Goal: Communication & Community: Answer question/provide support

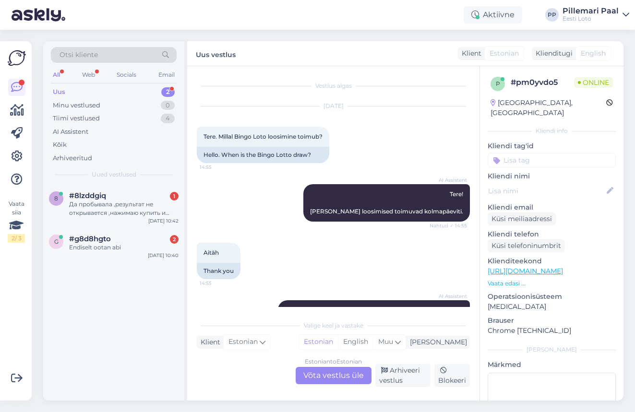
scroll to position [261, 0]
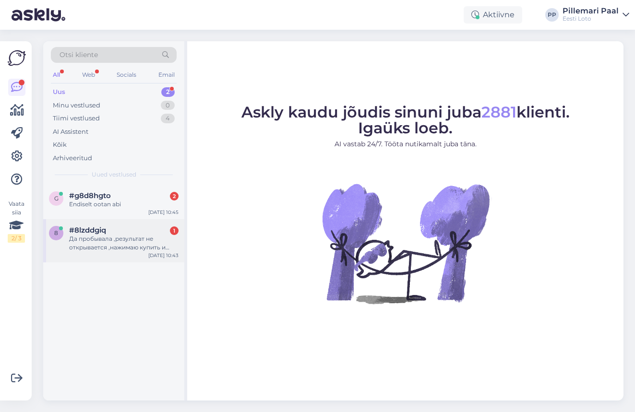
click at [125, 240] on div "Да пробывала ,результат не открывается ,нажимаю купить и ничего не открывается" at bounding box center [123, 243] width 109 height 17
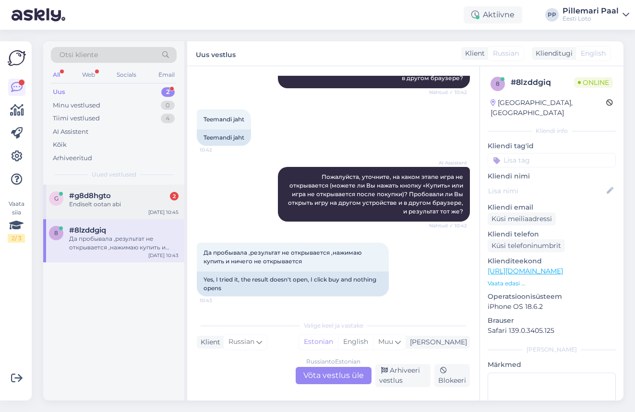
click at [127, 199] on div "#g8d8hgto 2" at bounding box center [123, 195] width 109 height 9
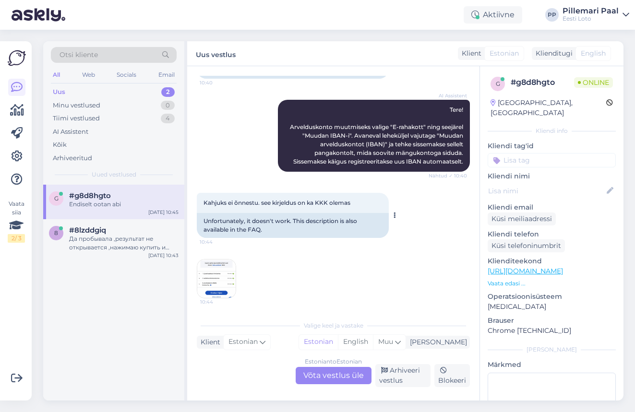
scroll to position [170, 0]
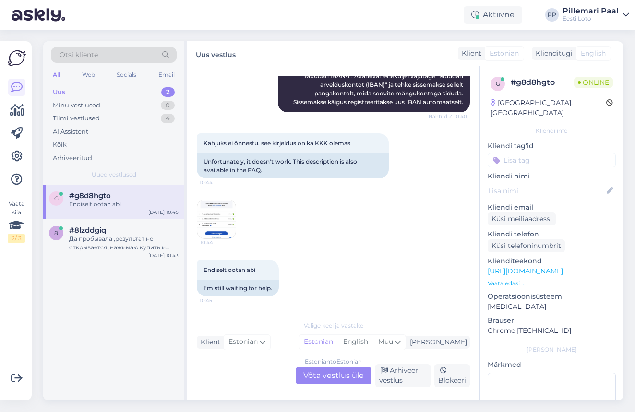
click at [221, 215] on img at bounding box center [216, 219] width 38 height 38
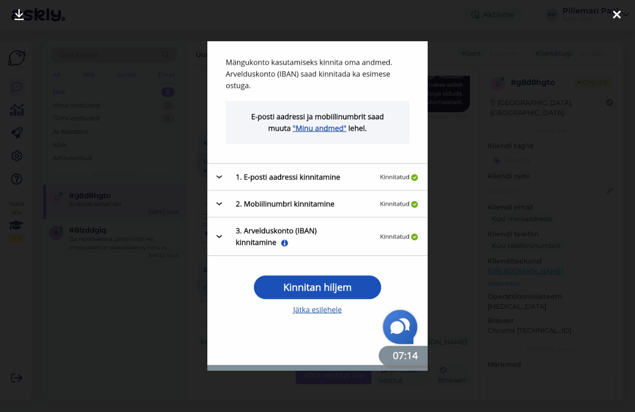
click at [463, 266] on div at bounding box center [317, 206] width 635 height 412
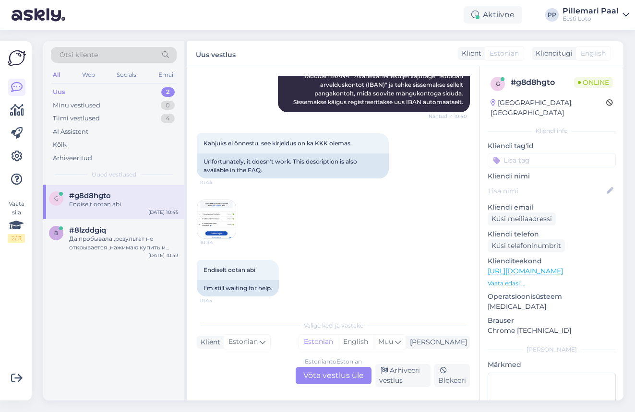
click at [344, 371] on div "Estonian to Estonian Võta vestlus üle" at bounding box center [334, 375] width 76 height 17
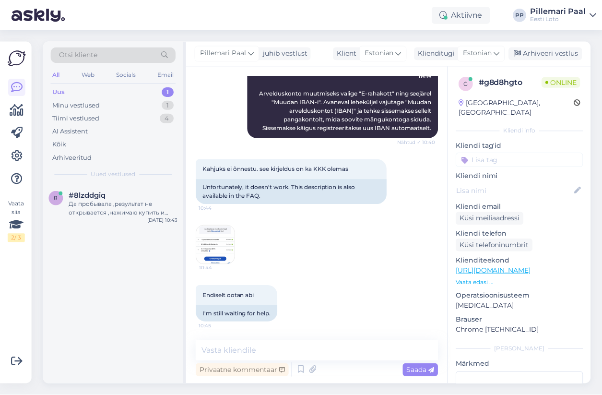
scroll to position [145, 0]
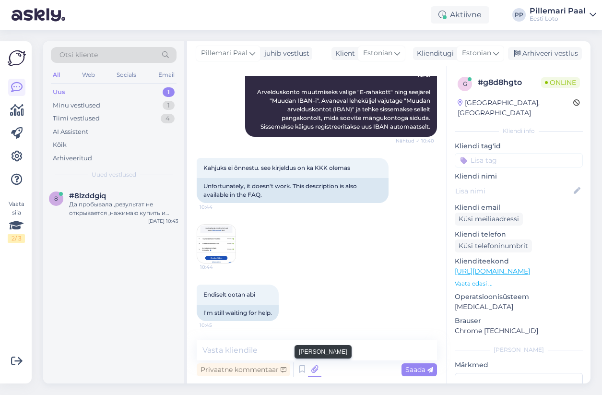
click at [314, 369] on icon at bounding box center [314, 369] width 13 height 14
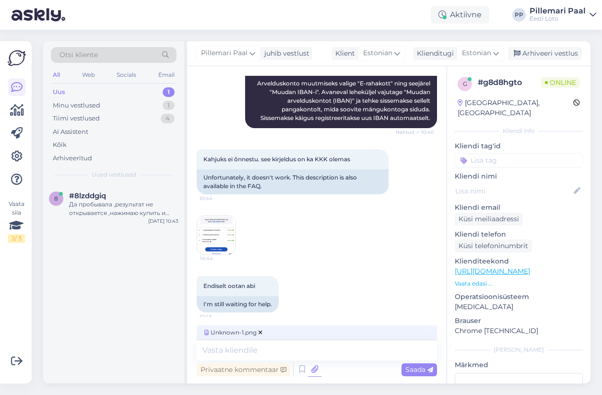
scroll to position [160, 0]
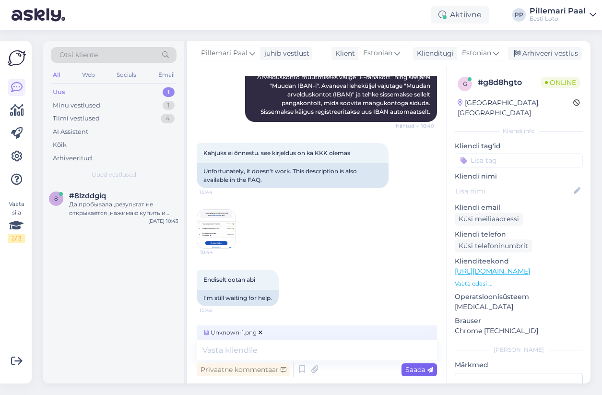
click at [414, 374] on div "Saada" at bounding box center [419, 369] width 35 height 13
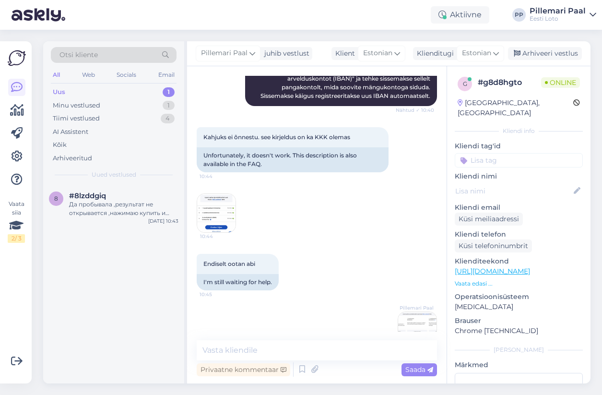
scroll to position [206, 0]
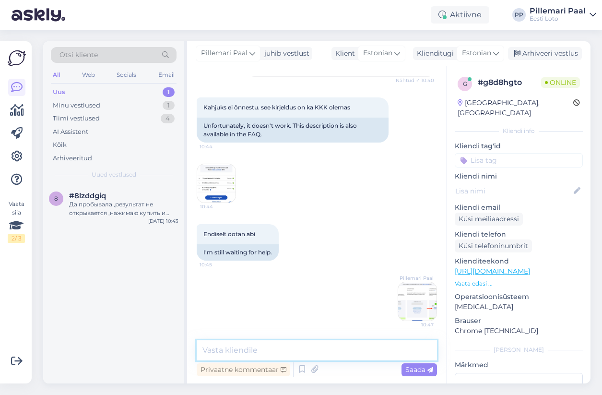
click at [279, 352] on textarea at bounding box center [317, 350] width 240 height 20
drag, startPoint x: 387, startPoint y: 351, endPoint x: 330, endPoint y: 347, distance: 56.7
click at [330, 347] on textarea "Palun proovige veel kord eelnevalt väljatoodud" at bounding box center [317, 350] width 240 height 20
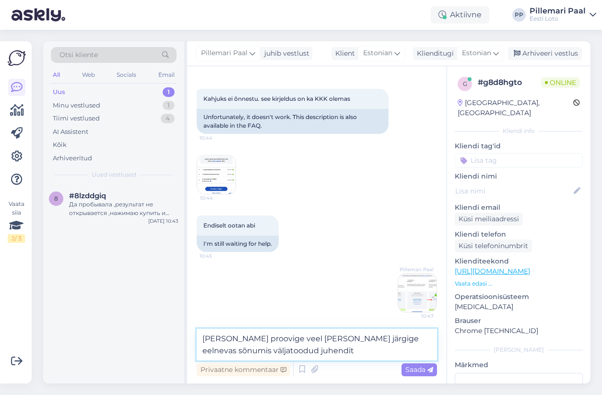
type textarea "[PERSON_NAME] proovige veel [PERSON_NAME] järgige eelnevas sõnumis väljatoodud …"
click at [361, 354] on textarea "[PERSON_NAME] proovige veel [PERSON_NAME] järgige eelnevas sõnumis väljatoodud …" at bounding box center [317, 345] width 240 height 32
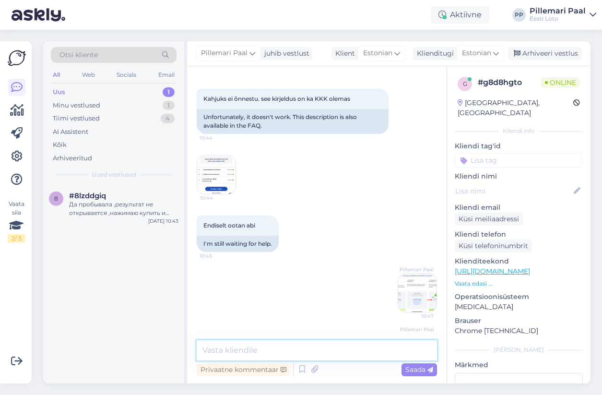
scroll to position [256, 0]
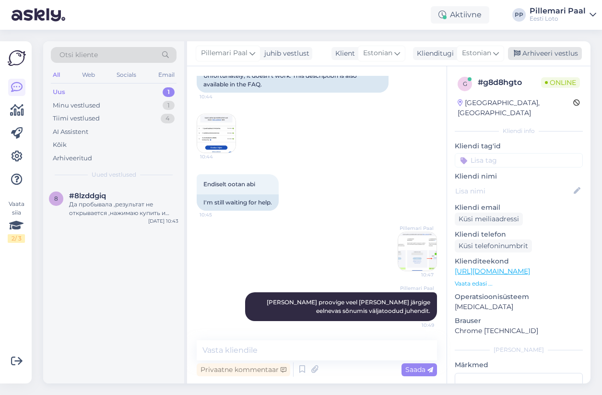
click at [546, 55] on div "Arhiveeri vestlus" at bounding box center [545, 53] width 74 height 13
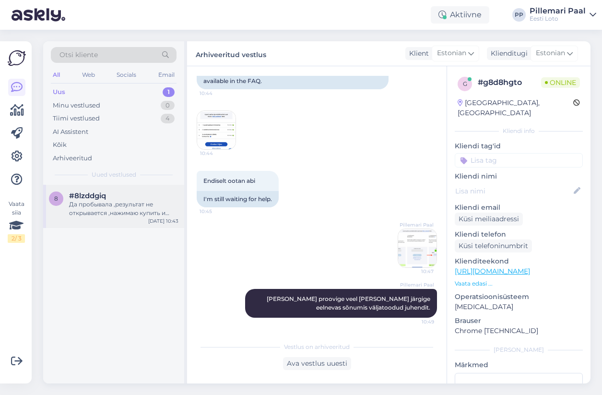
click at [90, 206] on div "Да пробывала ,результат не открывается ,нажимаю купить и ничего не открывается" at bounding box center [123, 208] width 109 height 17
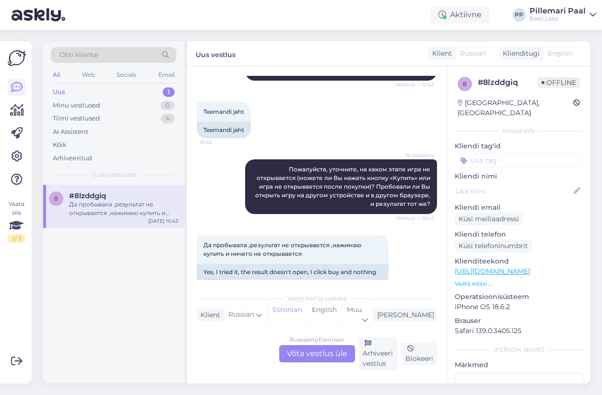
scroll to position [195, 0]
